Goal: Find specific page/section: Find specific page/section

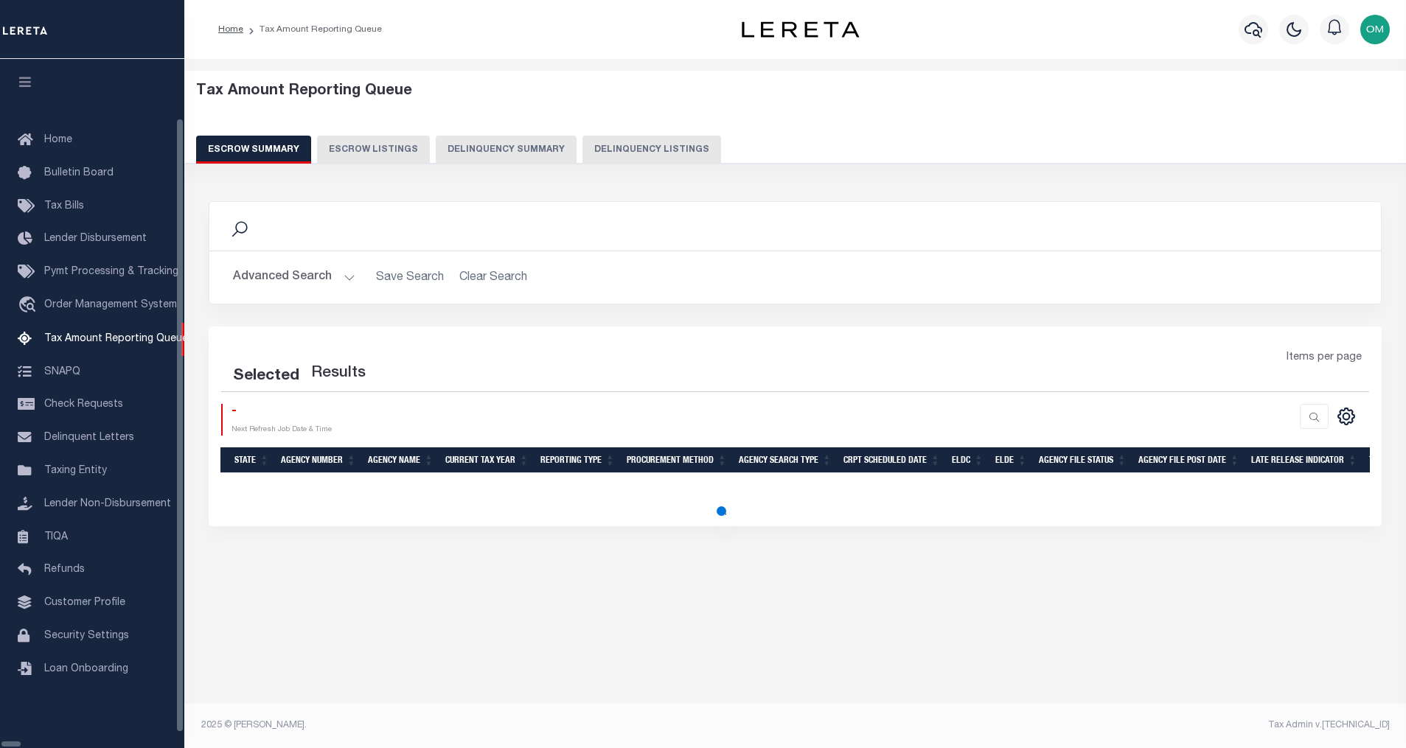
select select "100"
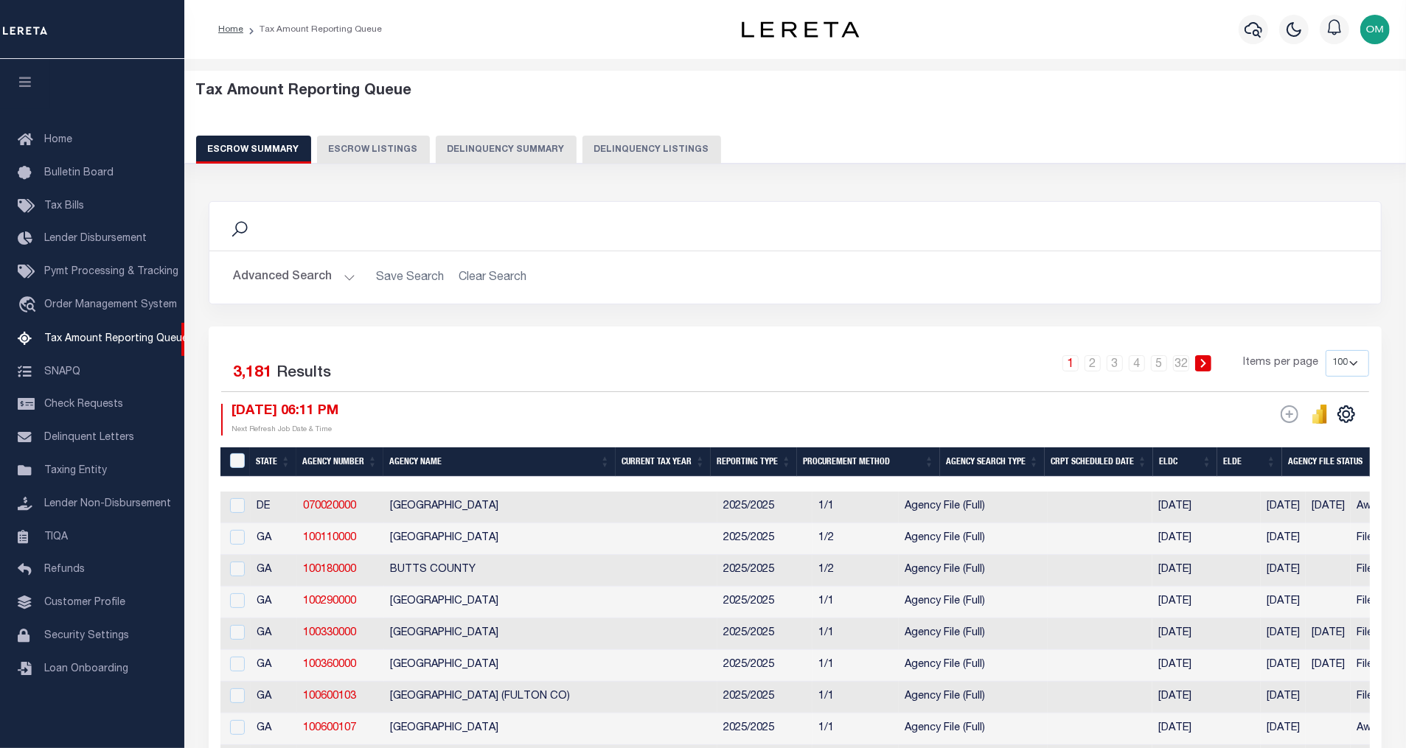
click at [350, 273] on button "Advanced Search" at bounding box center [294, 277] width 122 height 29
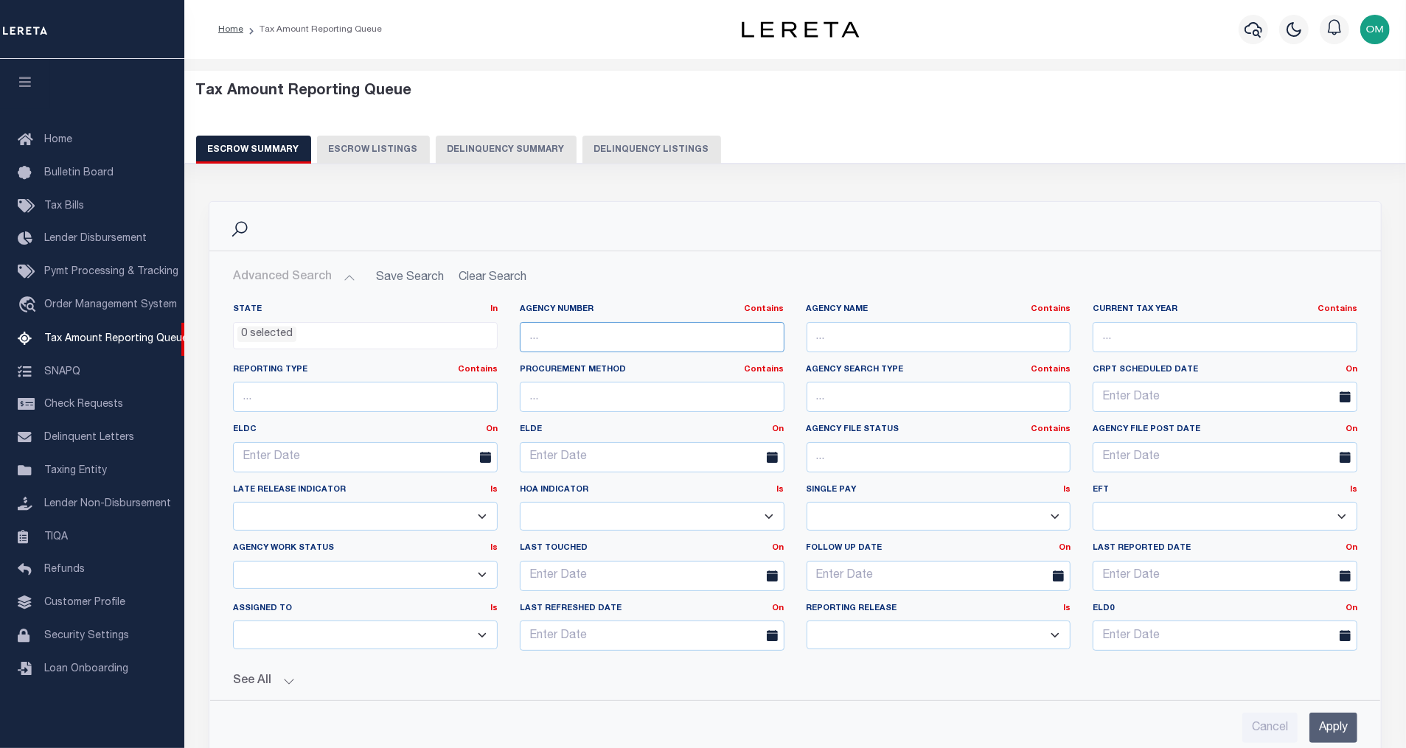
click at [681, 336] on input "text" at bounding box center [652, 337] width 265 height 30
type input "a"
click at [841, 338] on input "text" at bounding box center [939, 337] width 265 height 30
click at [946, 214] on div "Search" at bounding box center [795, 226] width 1148 height 25
click at [888, 330] on input "abbe" at bounding box center [939, 337] width 265 height 30
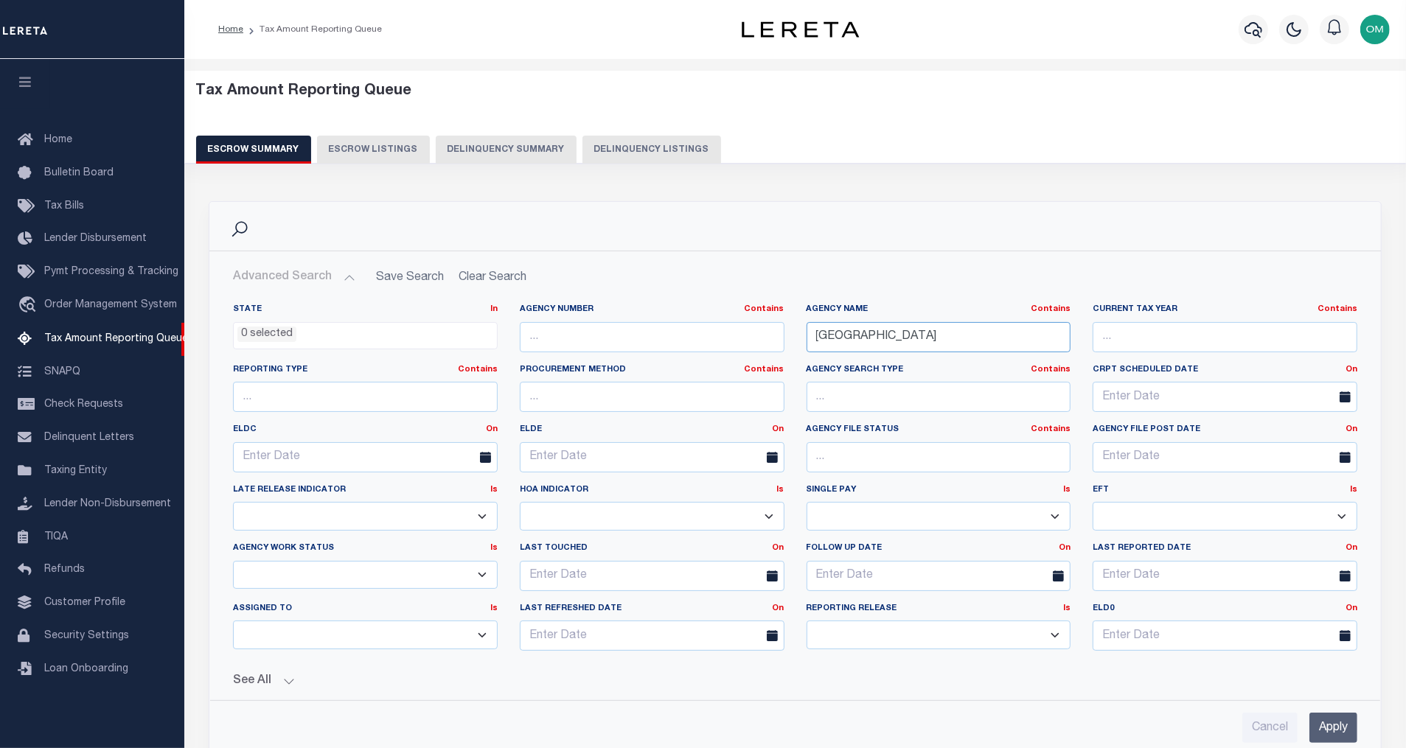
type input "abbeville county"
click at [1341, 727] on input "Apply" at bounding box center [1334, 728] width 48 height 30
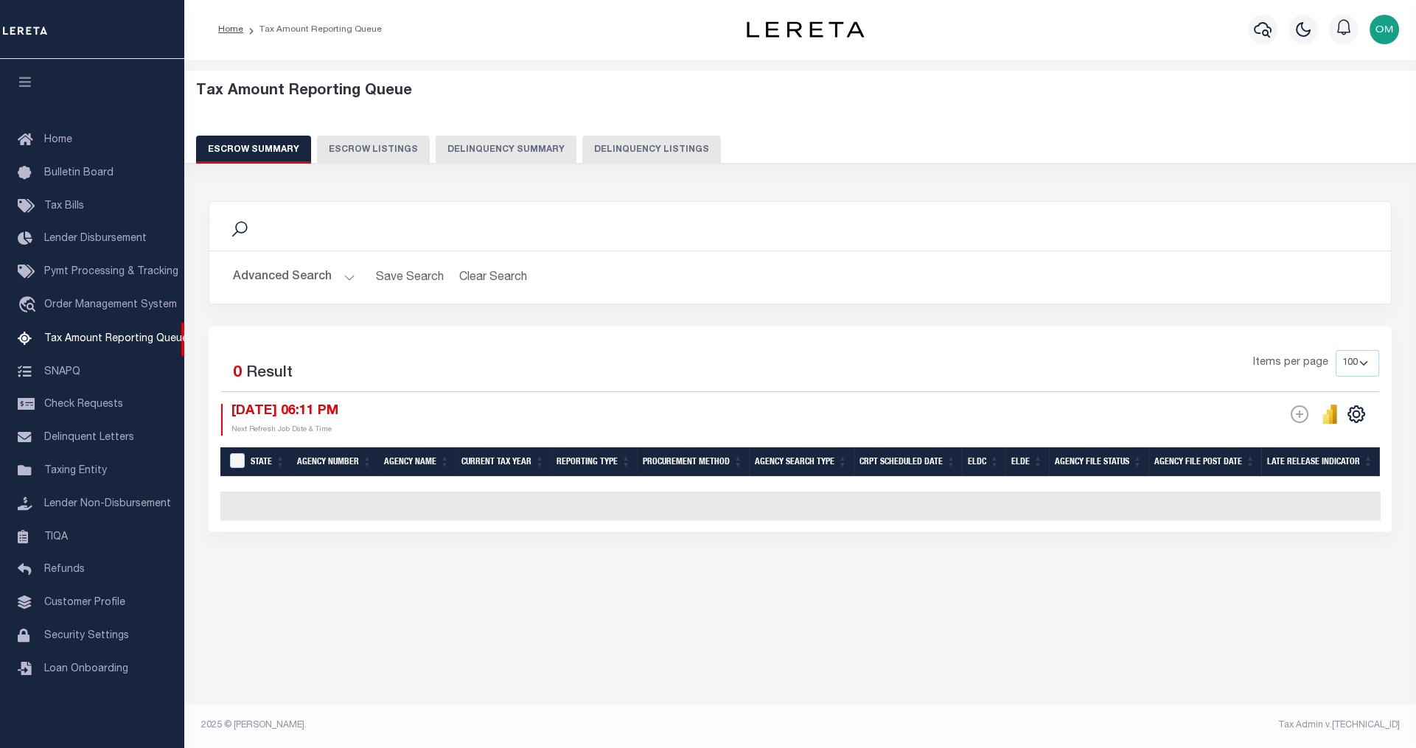
click at [344, 267] on button "Advanced Search" at bounding box center [294, 277] width 122 height 29
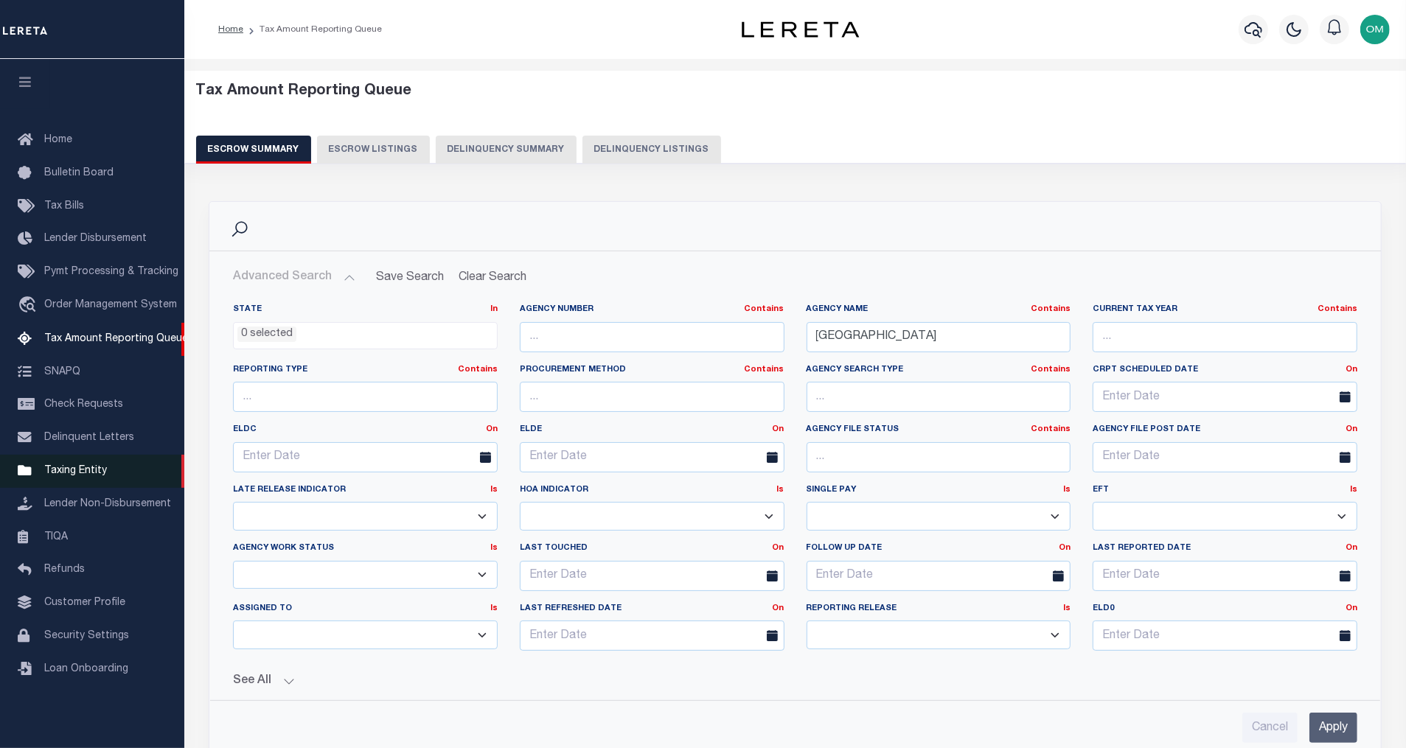
click at [90, 474] on span "Taxing Entity" at bounding box center [75, 471] width 63 height 10
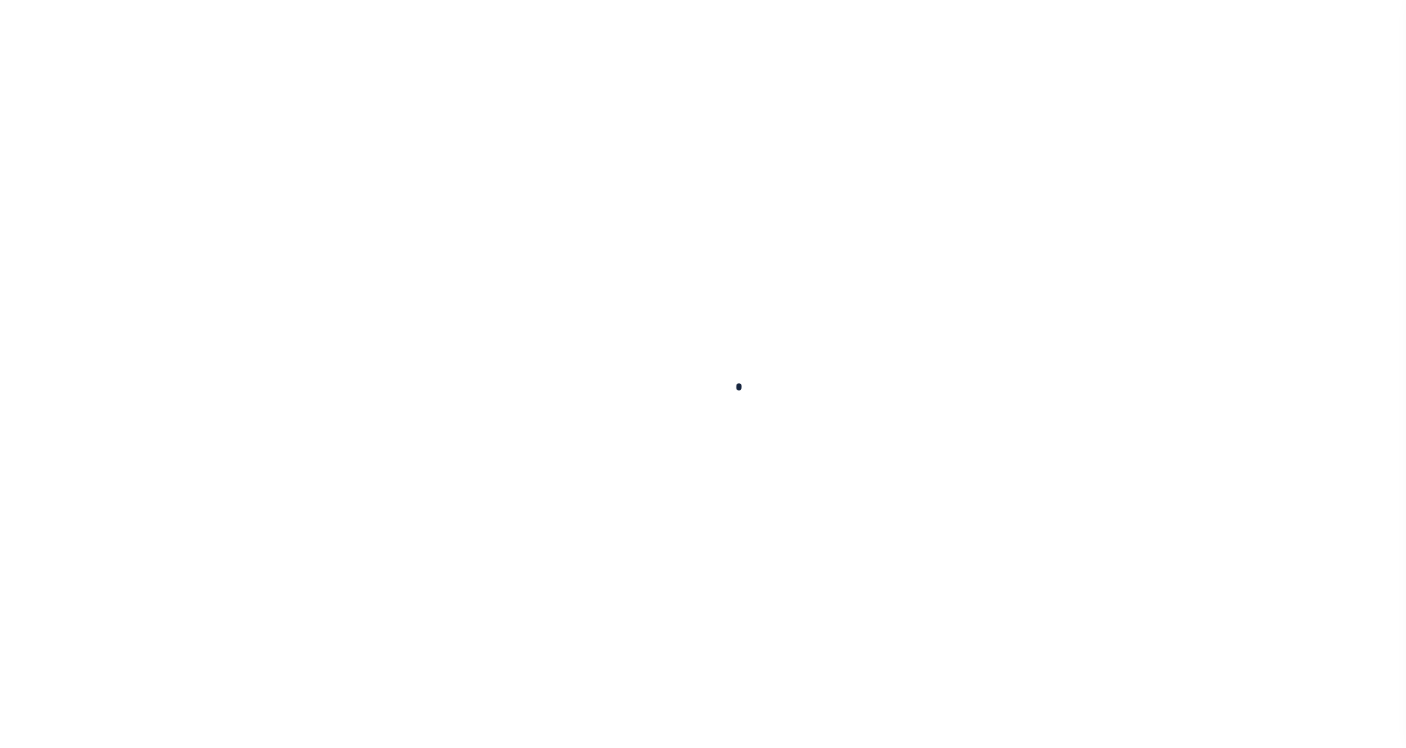
select select
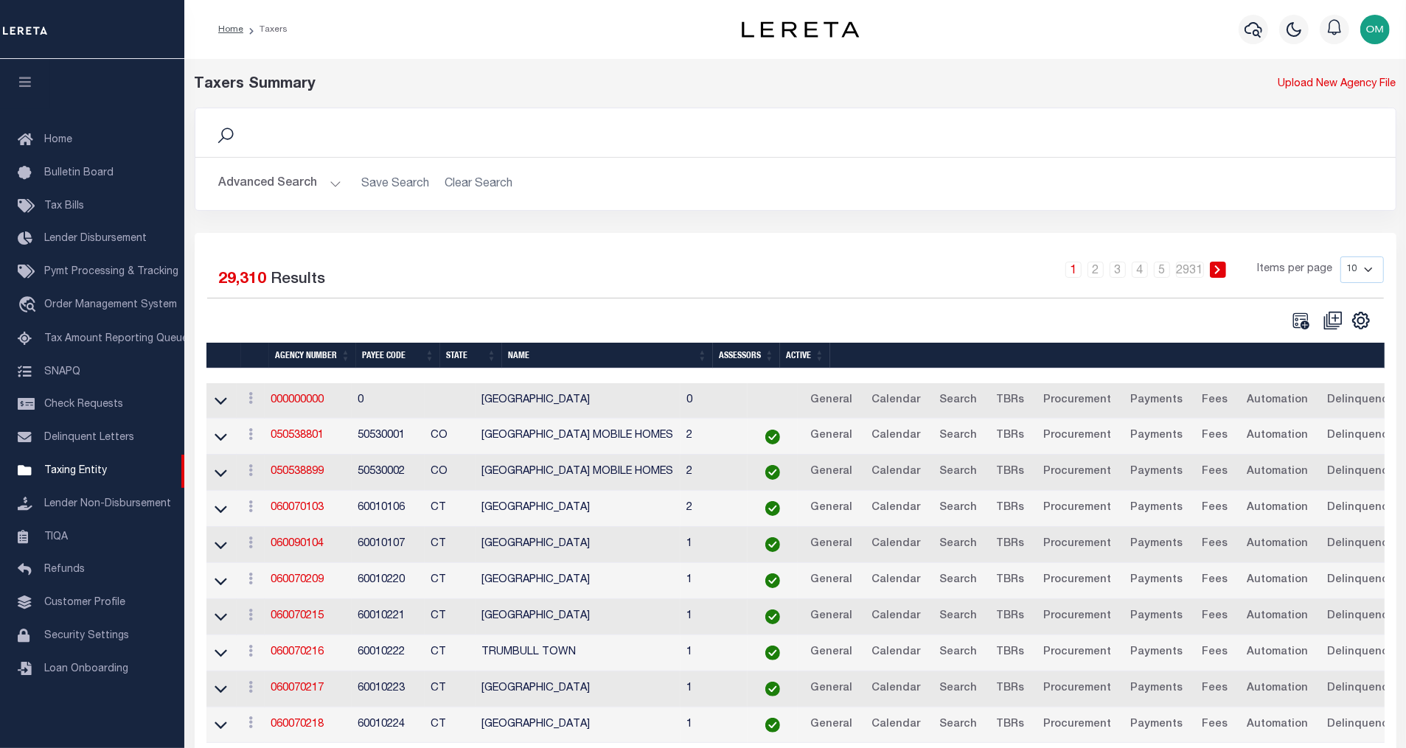
click at [330, 182] on button "Advanced Search" at bounding box center [280, 184] width 122 height 29
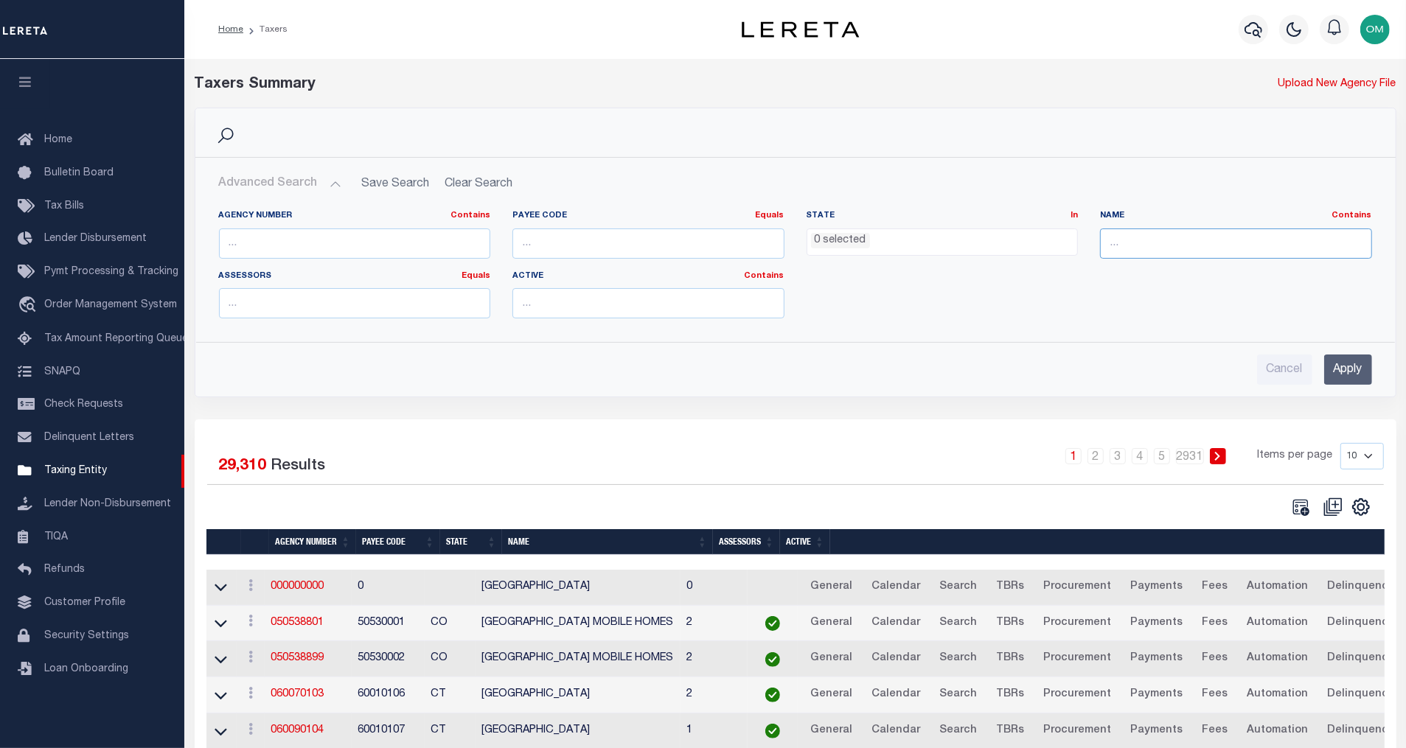
click at [1125, 238] on input "text" at bounding box center [1236, 244] width 272 height 30
type input "[GEOGRAPHIC_DATA]"
click at [1352, 369] on input "Apply" at bounding box center [1348, 370] width 48 height 30
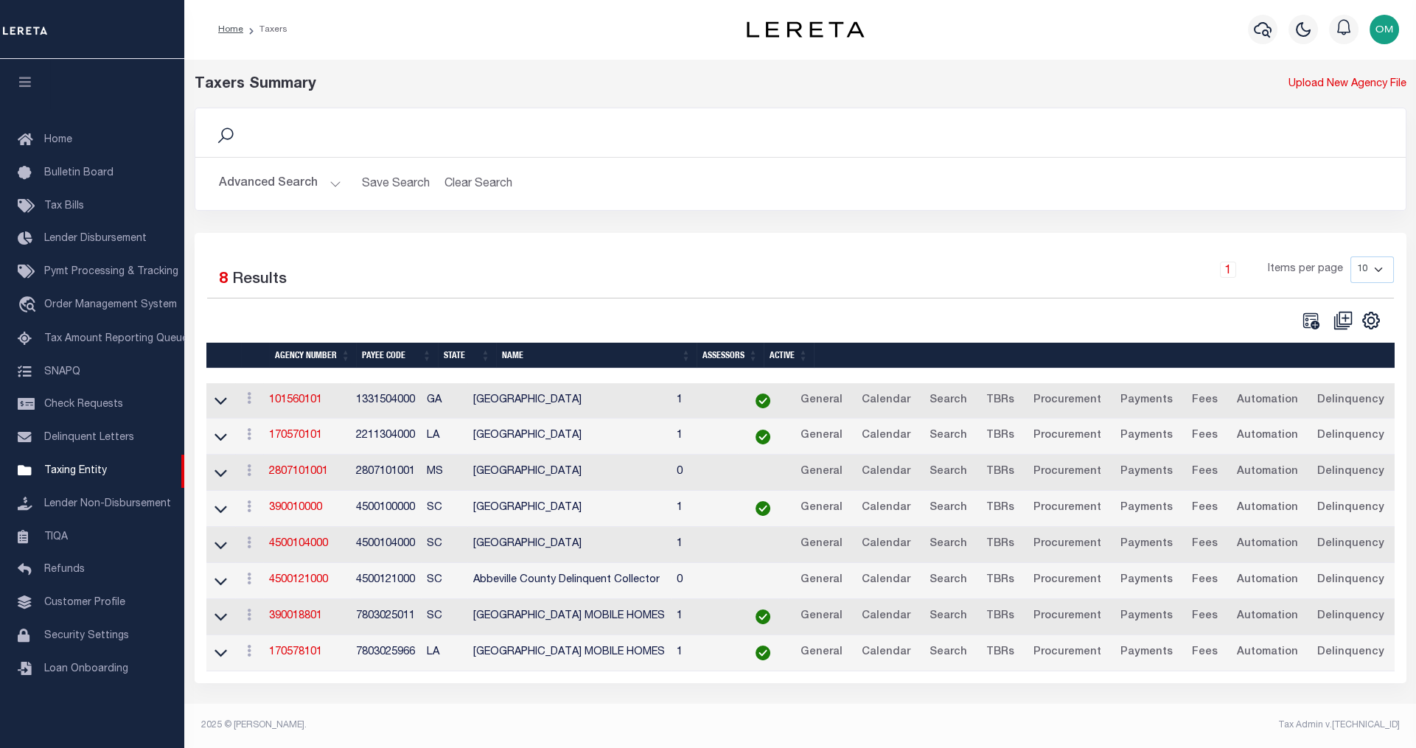
click at [227, 403] on link at bounding box center [220, 400] width 17 height 10
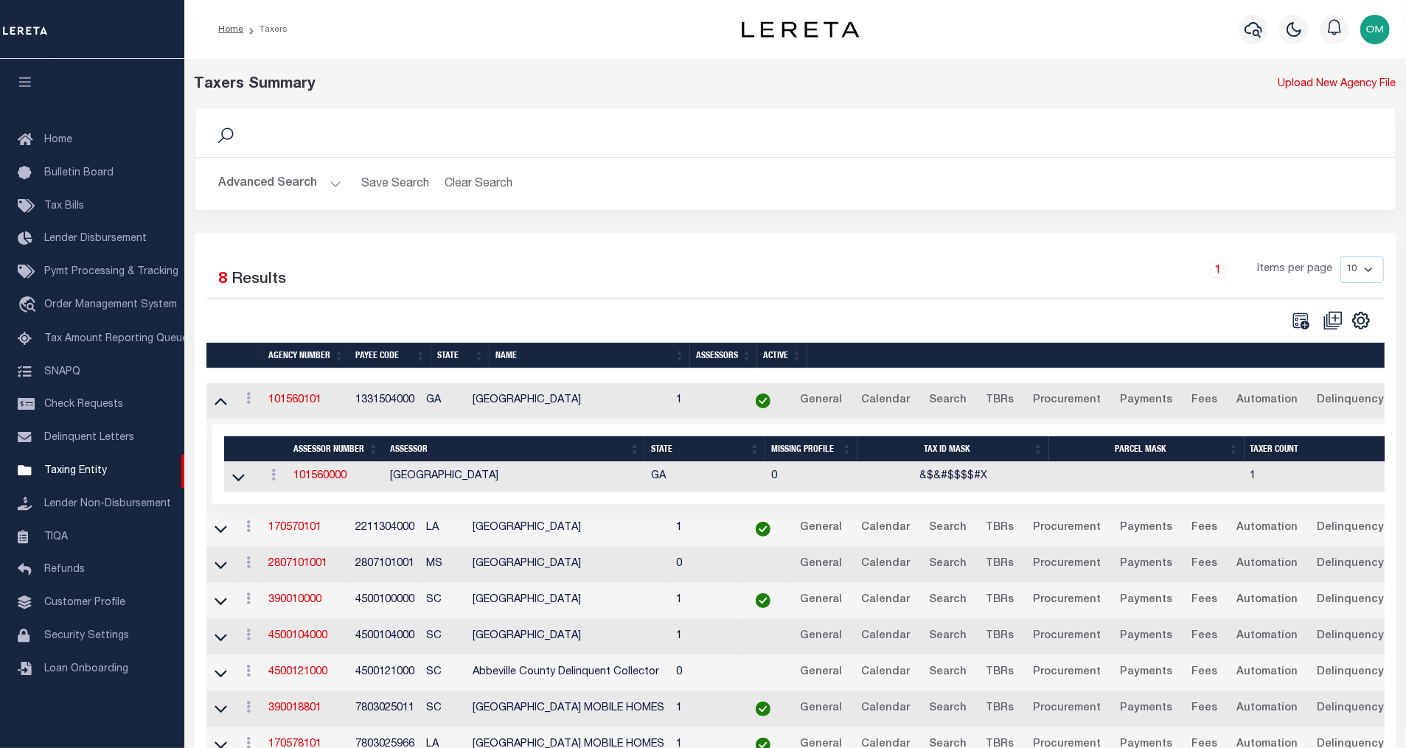
click at [720, 297] on div "1 Items per page 10 25 50 100" at bounding box center [946, 277] width 900 height 41
click at [91, 176] on span "Bulletin Board" at bounding box center [78, 173] width 69 height 10
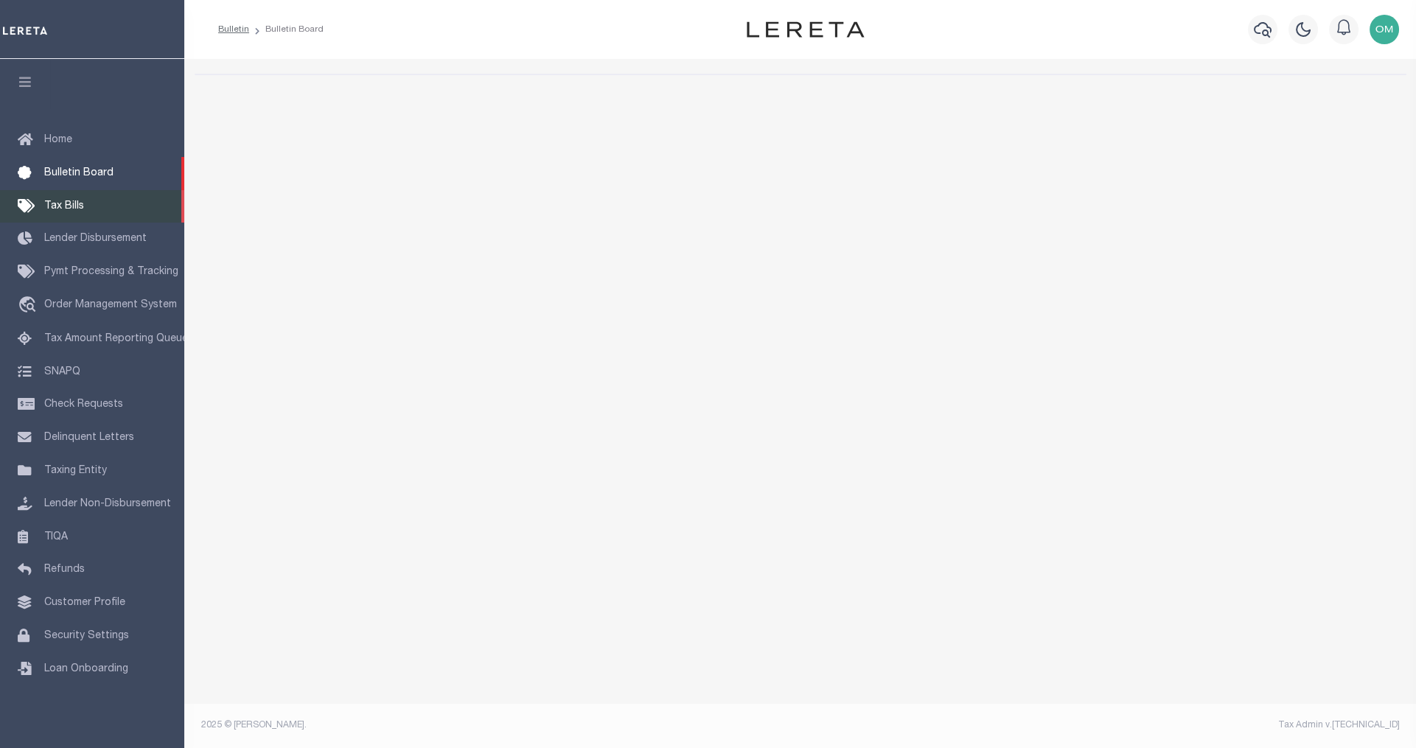
select select "50"
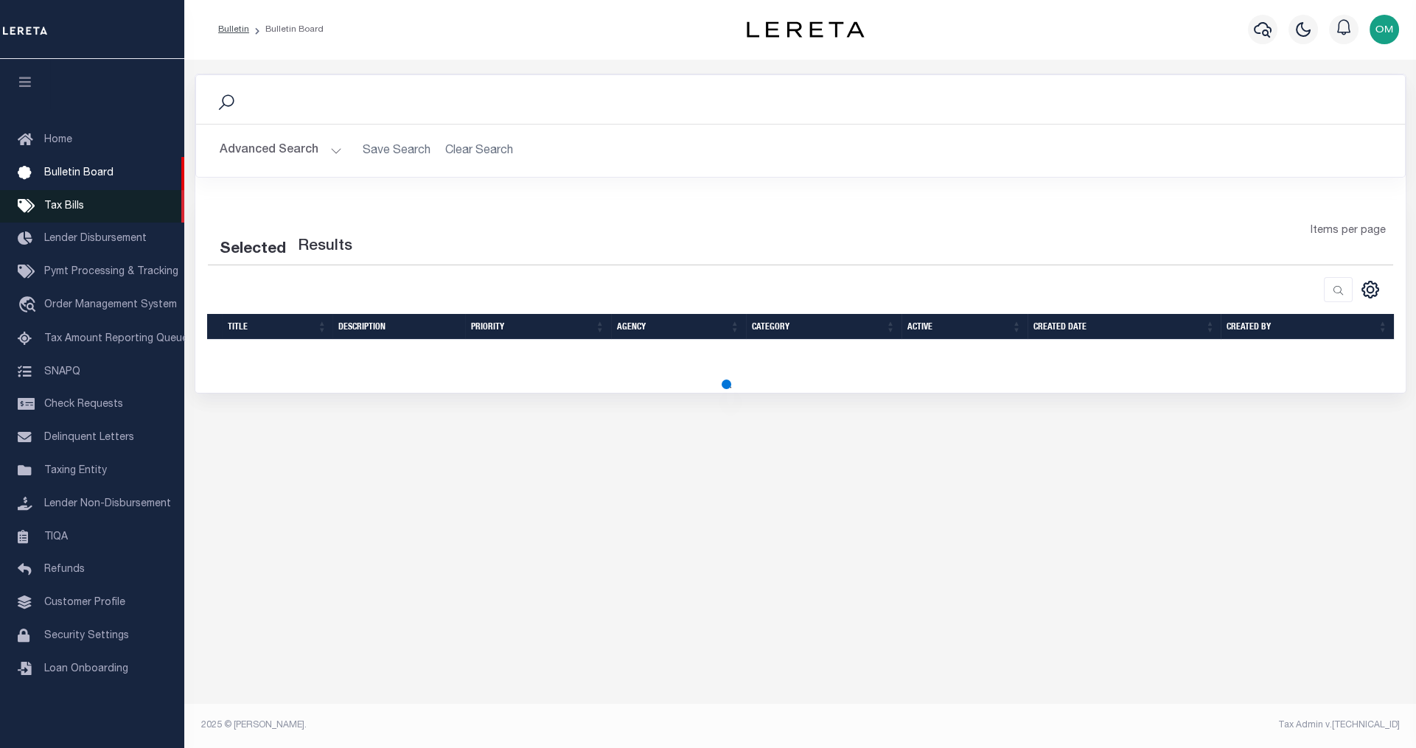
select select "50"
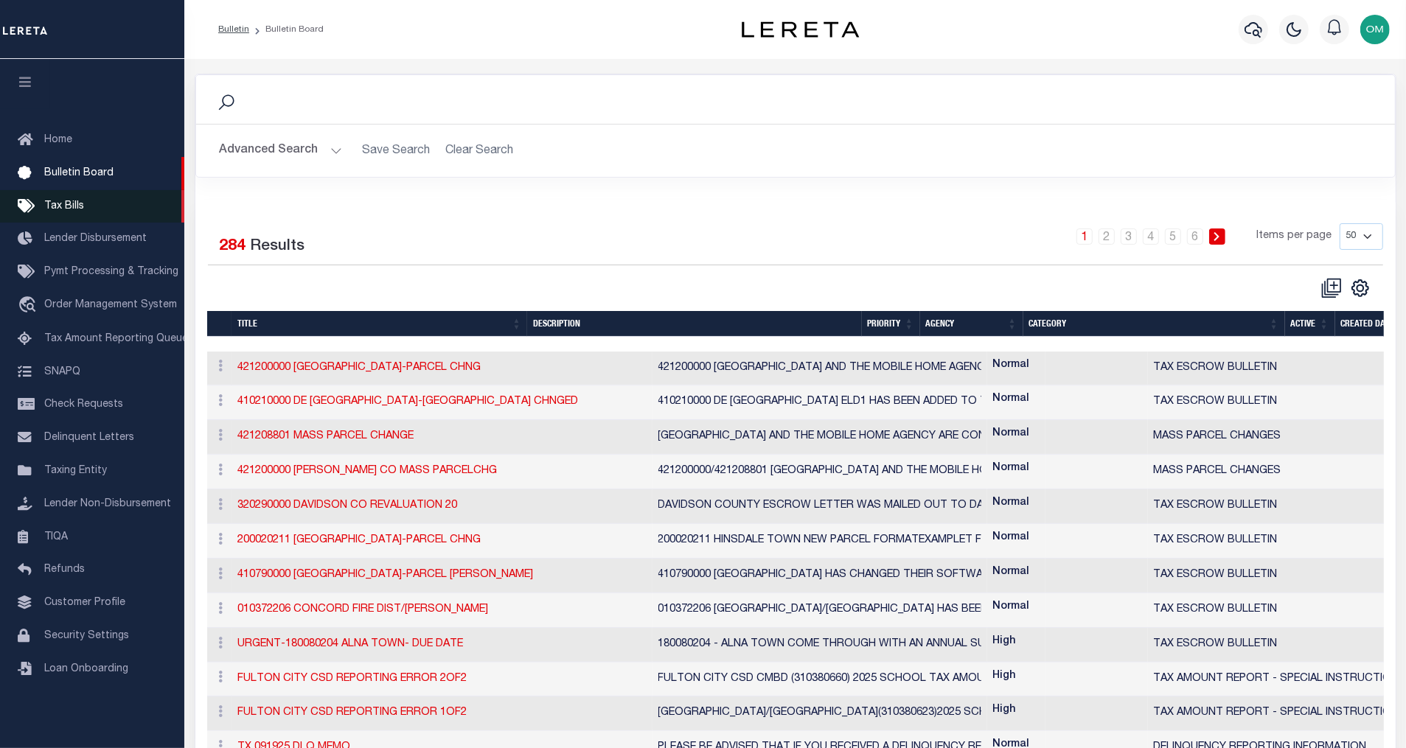
click at [76, 209] on span "Tax Bills" at bounding box center [64, 206] width 40 height 10
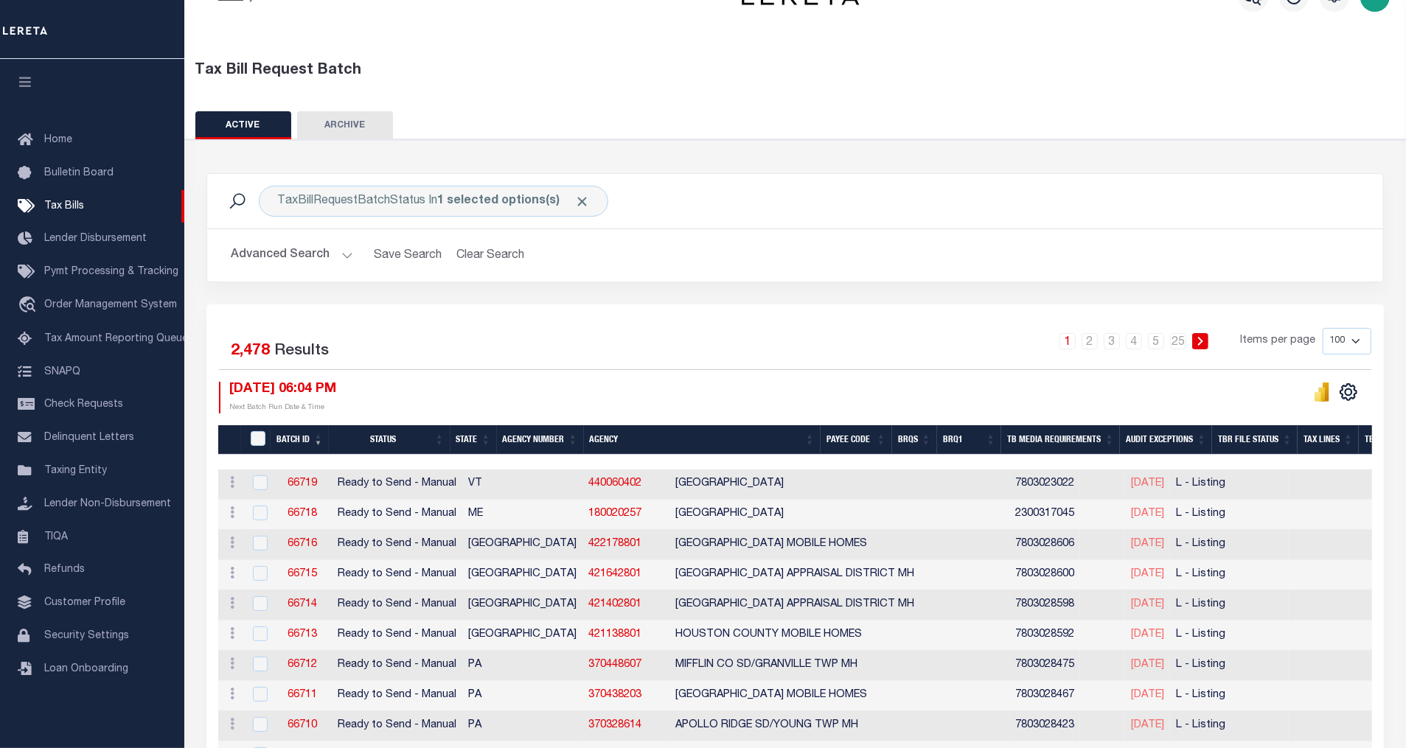
scroll to position [201, 0]
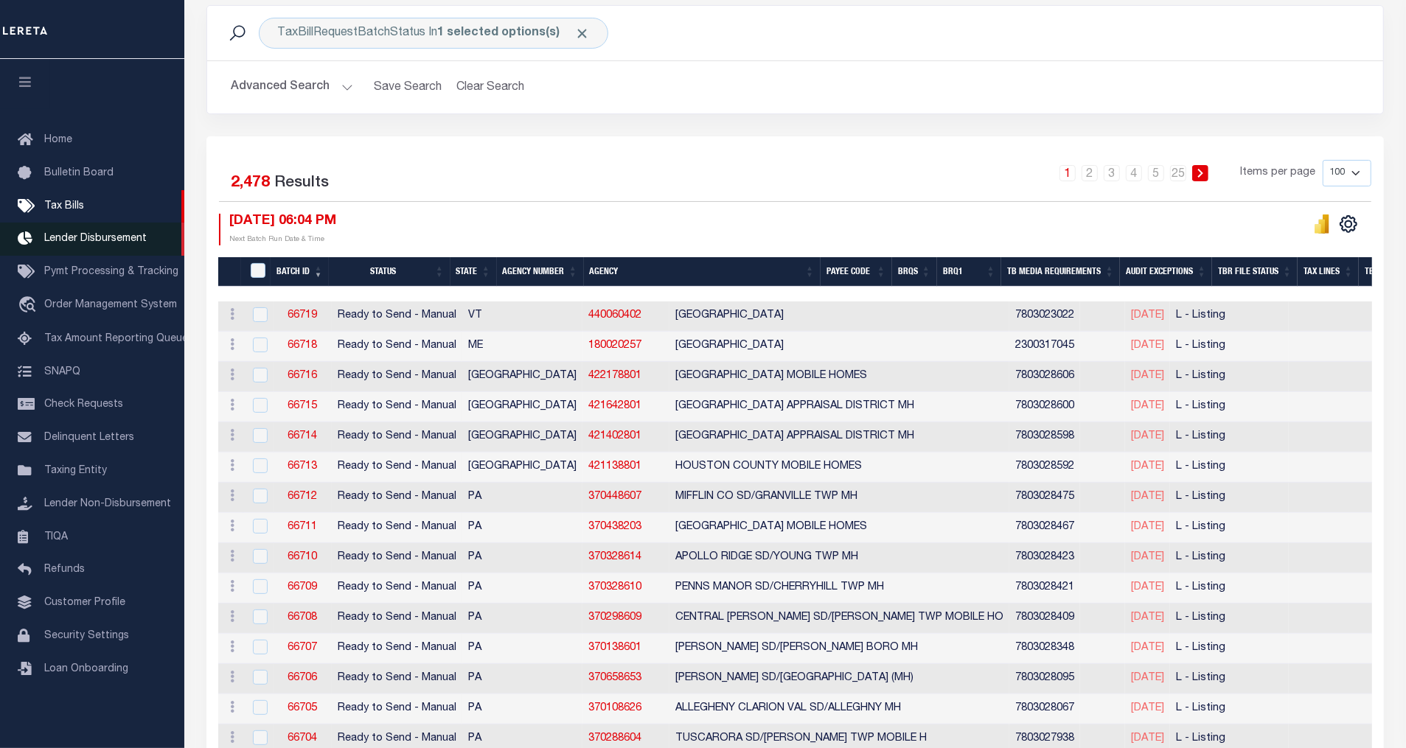
click at [88, 237] on span "Lender Disbursement" at bounding box center [95, 239] width 102 height 10
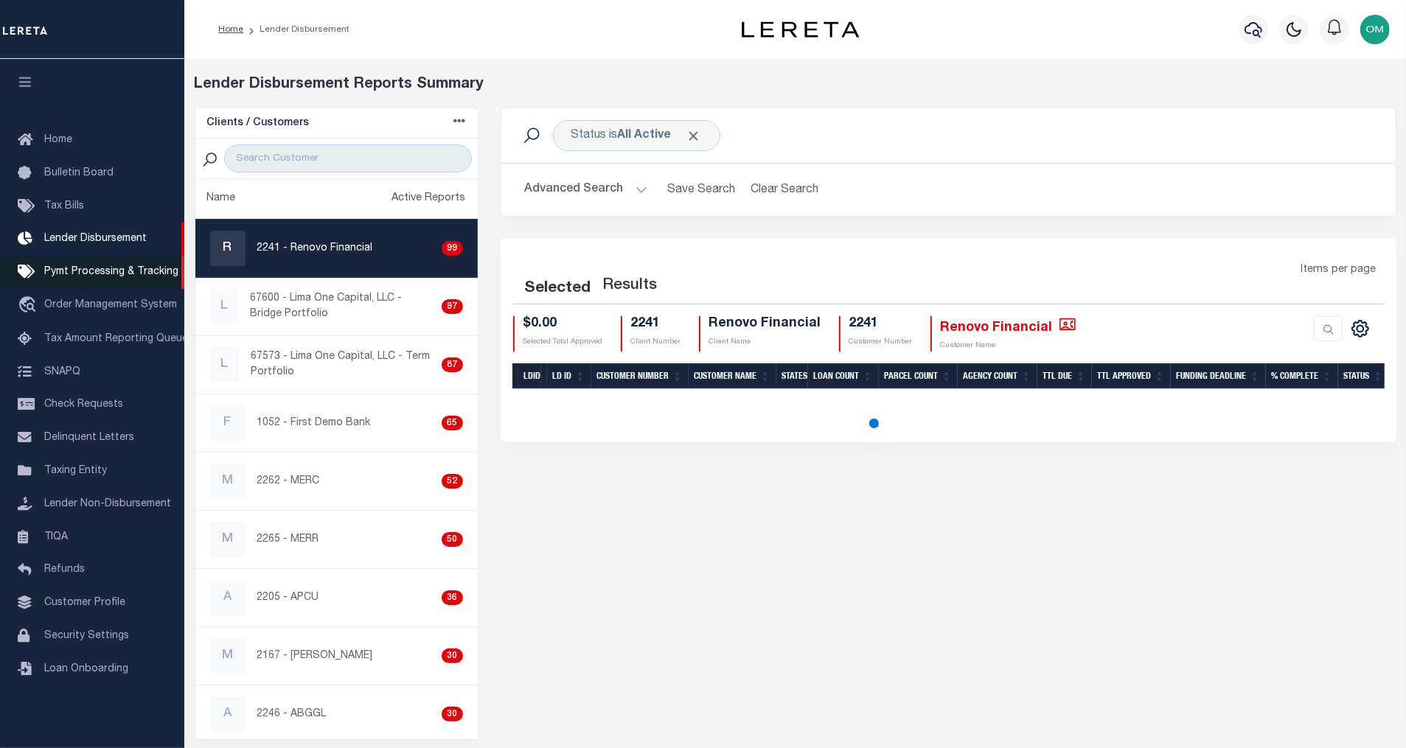
click at [105, 271] on span "Pymt Processing & Tracking" at bounding box center [111, 272] width 134 height 10
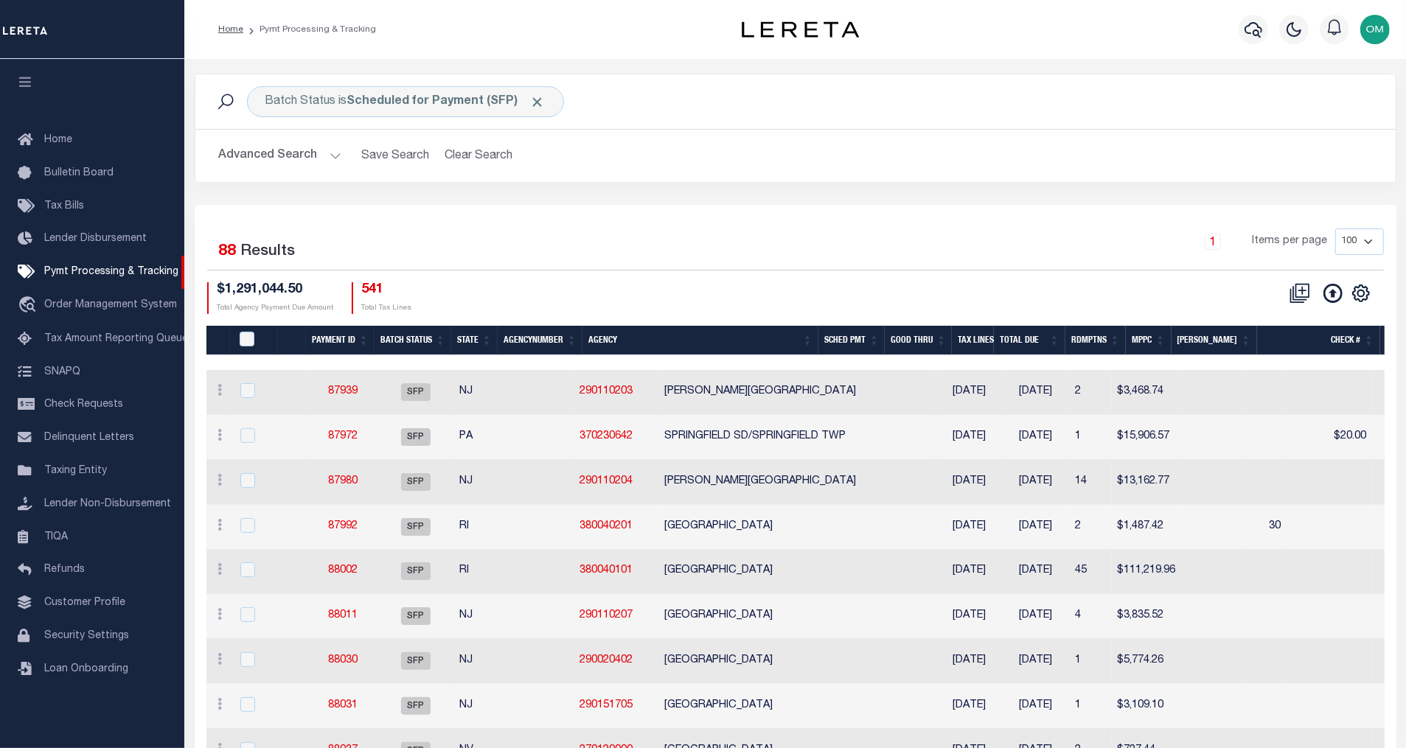
click at [925, 161] on h2 "Advanced Search Save Search Clear Search" at bounding box center [795, 156] width 1177 height 29
